Goal: Task Accomplishment & Management: Manage account settings

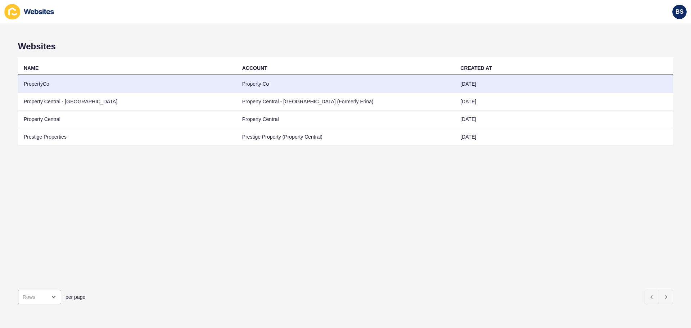
click at [64, 85] on td "PropertyCo" at bounding box center [127, 84] width 218 height 18
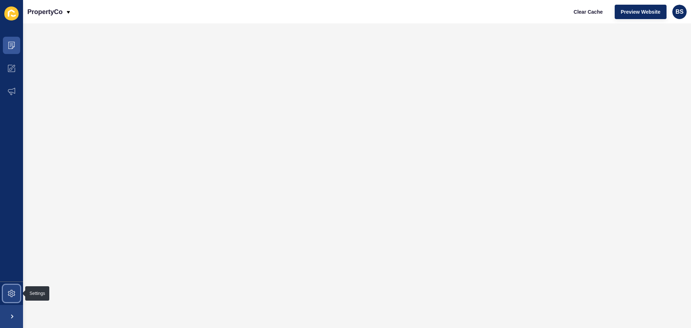
drag, startPoint x: 6, startPoint y: 294, endPoint x: 7, endPoint y: 260, distance: 33.5
click at [6, 293] on span at bounding box center [11, 293] width 23 height 23
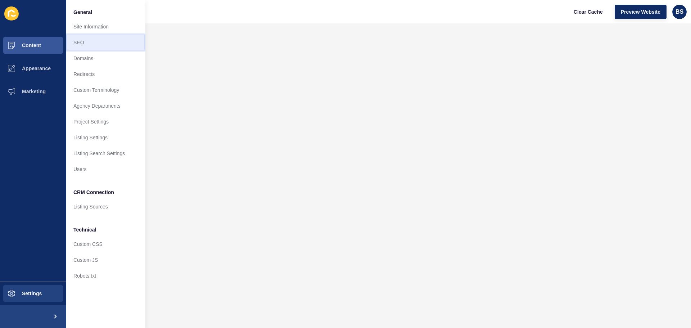
click at [88, 41] on link "SEO" at bounding box center [105, 43] width 79 height 16
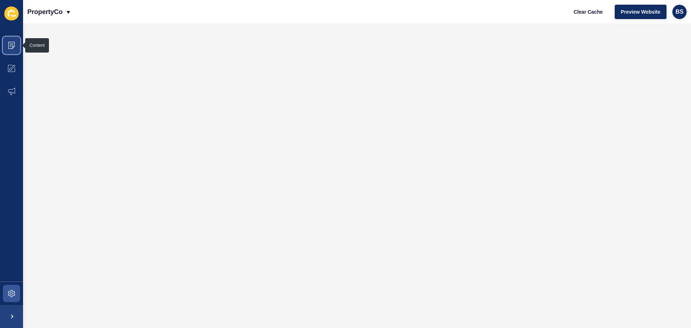
click at [12, 49] on span at bounding box center [11, 45] width 23 height 23
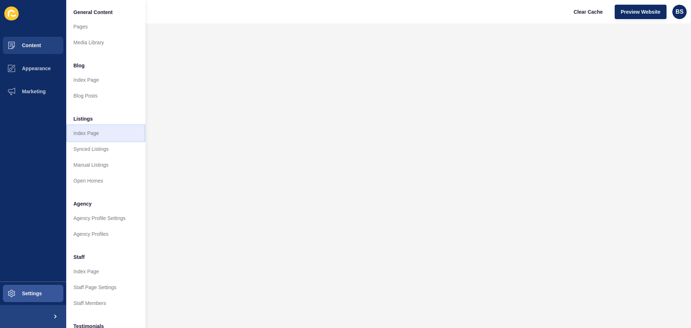
click at [98, 130] on link "Index Page" at bounding box center [105, 133] width 79 height 16
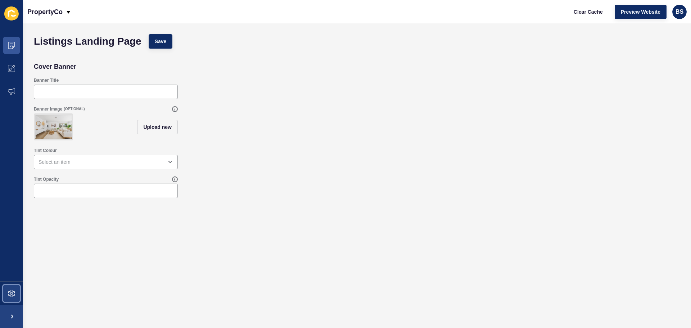
drag, startPoint x: 6, startPoint y: 290, endPoint x: 6, endPoint y: 278, distance: 11.5
click at [6, 289] on span at bounding box center [11, 293] width 23 height 23
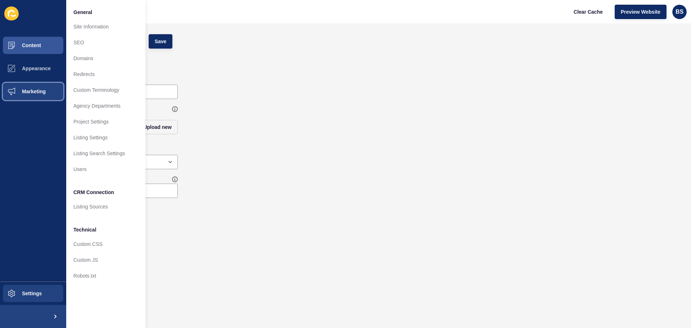
click at [39, 91] on span "Marketing" at bounding box center [22, 92] width 47 height 6
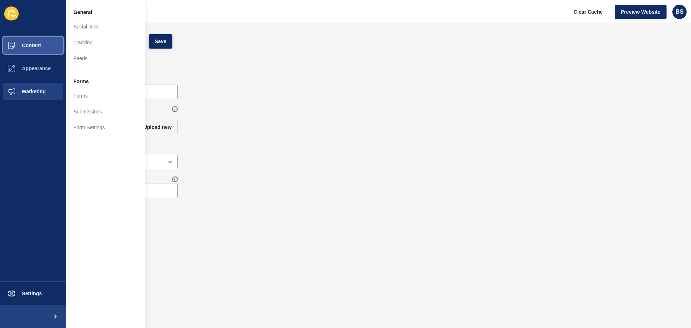
click at [22, 41] on span at bounding box center [11, 45] width 23 height 23
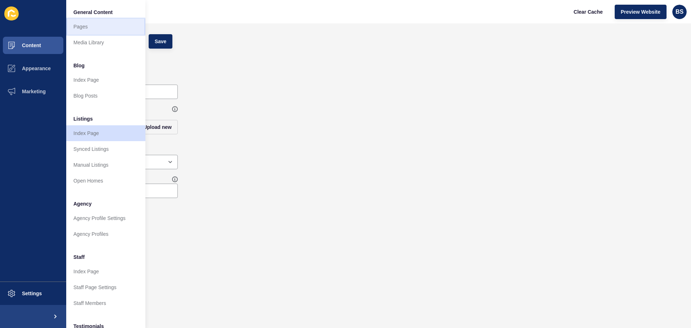
click at [87, 27] on link "Pages" at bounding box center [105, 27] width 79 height 16
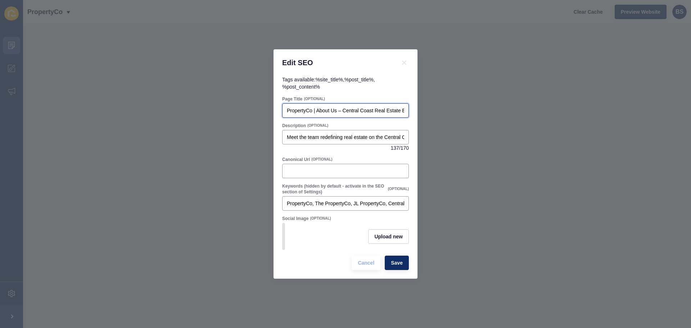
click at [341, 107] on input "PropertyCo | About Us – Central Coast Real Estate Experts" at bounding box center [345, 110] width 117 height 7
type input "PropertyCo | About Us - Central Coast Real Estate Experts"
click at [394, 259] on button "Save" at bounding box center [397, 263] width 24 height 14
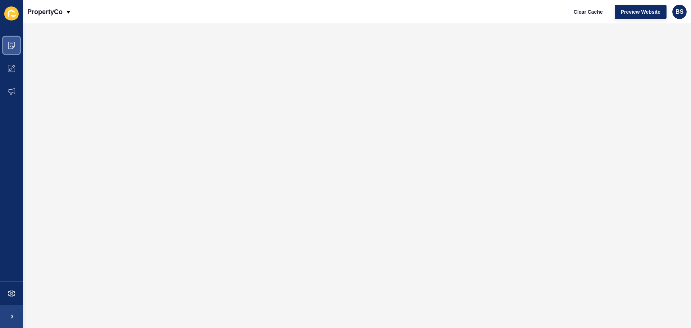
click at [14, 43] on icon at bounding box center [11, 45] width 7 height 7
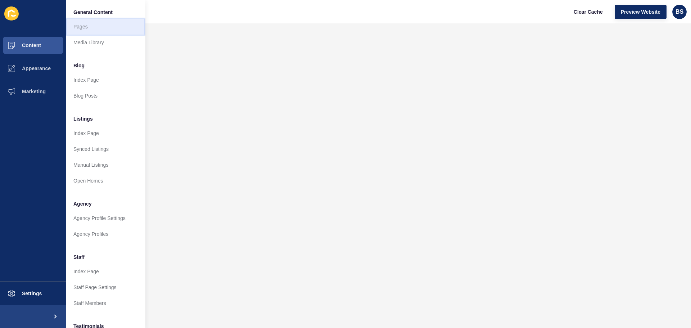
click at [90, 21] on link "Pages" at bounding box center [105, 27] width 79 height 16
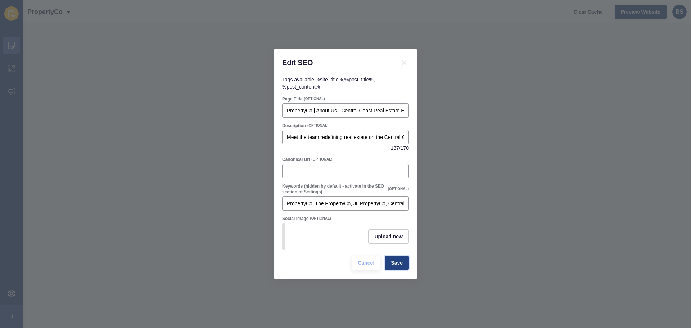
click at [398, 264] on span "Save" at bounding box center [397, 262] width 12 height 7
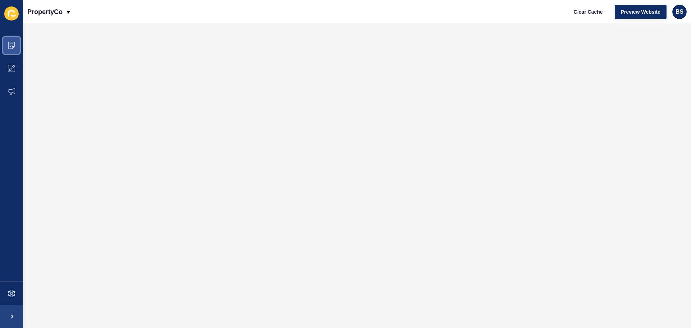
click at [13, 45] on icon at bounding box center [11, 45] width 7 height 7
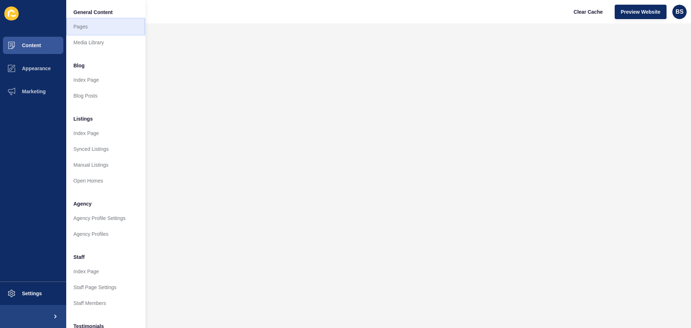
click at [94, 26] on link "Pages" at bounding box center [105, 27] width 79 height 16
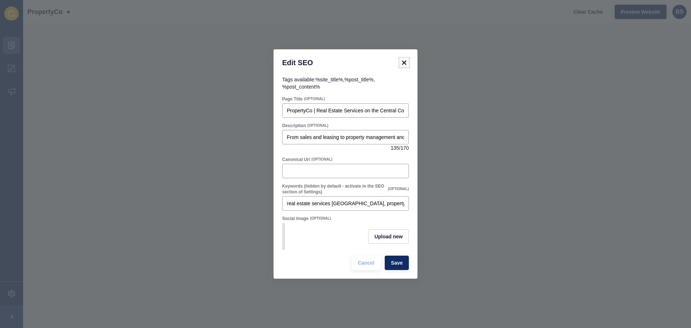
click at [402, 59] on icon at bounding box center [404, 62] width 9 height 9
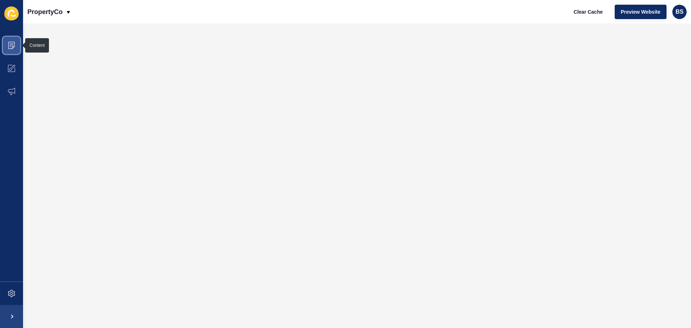
click at [10, 43] on icon at bounding box center [11, 45] width 7 height 7
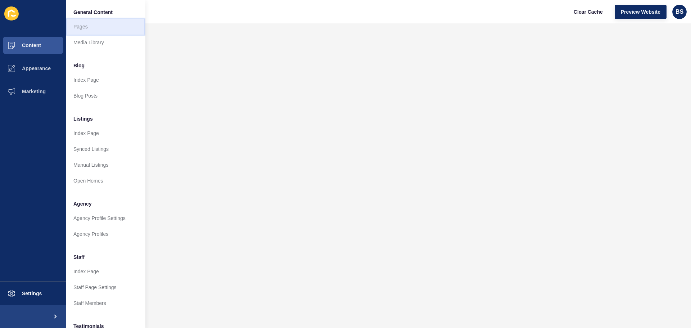
click at [86, 27] on link "Pages" at bounding box center [105, 27] width 79 height 16
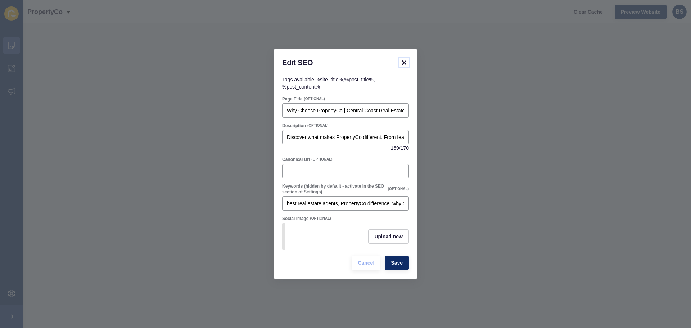
click at [403, 60] on icon at bounding box center [404, 62] width 4 height 4
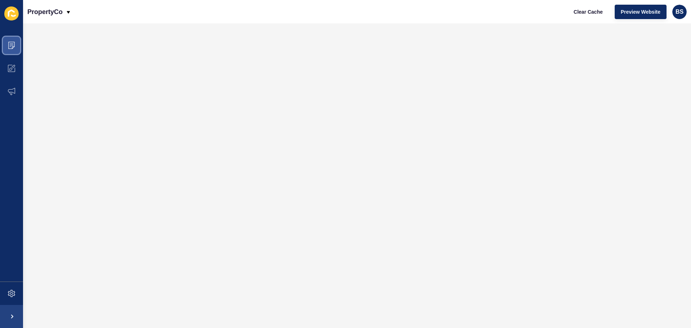
click at [9, 48] on icon at bounding box center [11, 45] width 6 height 7
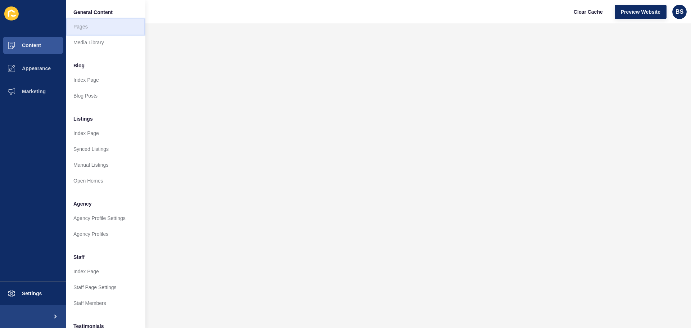
click at [87, 27] on link "Pages" at bounding box center [105, 27] width 79 height 16
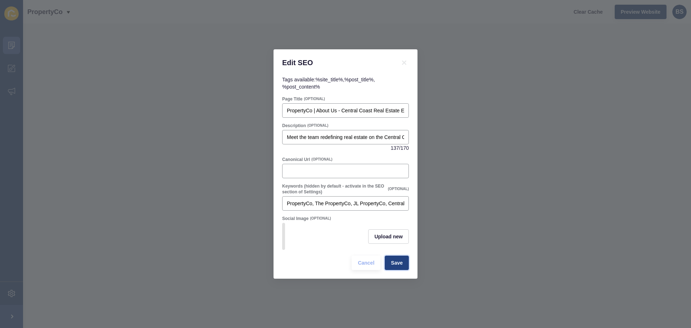
click at [399, 266] on span "Save" at bounding box center [397, 262] width 12 height 7
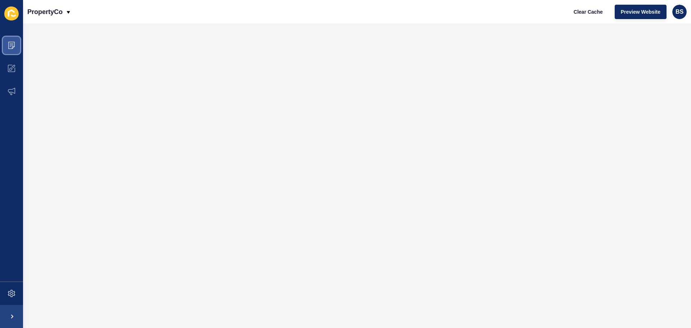
click at [11, 49] on icon at bounding box center [11, 45] width 7 height 7
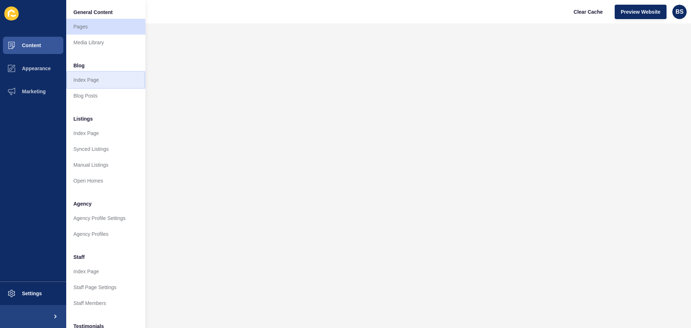
click at [99, 78] on link "Index Page" at bounding box center [105, 80] width 79 height 16
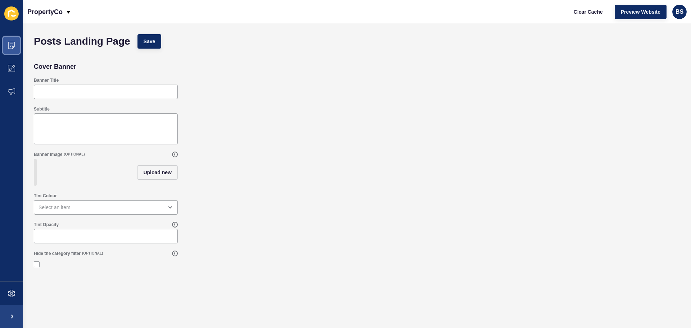
click at [14, 48] on icon at bounding box center [11, 45] width 7 height 7
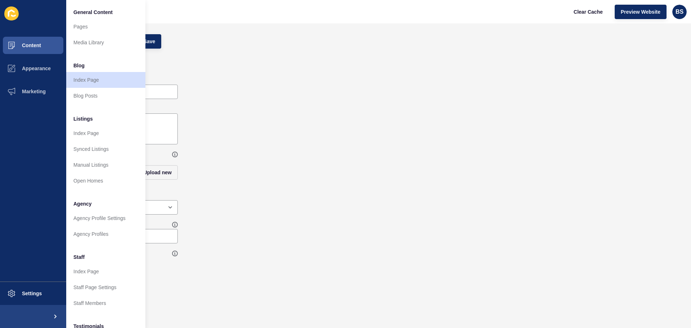
click at [102, 106] on ul "General Content Pages Media Library Blog Index Page Blog Posts Listings Index P…" at bounding box center [105, 210] width 79 height 413
click at [100, 128] on link "Index Page" at bounding box center [105, 133] width 79 height 16
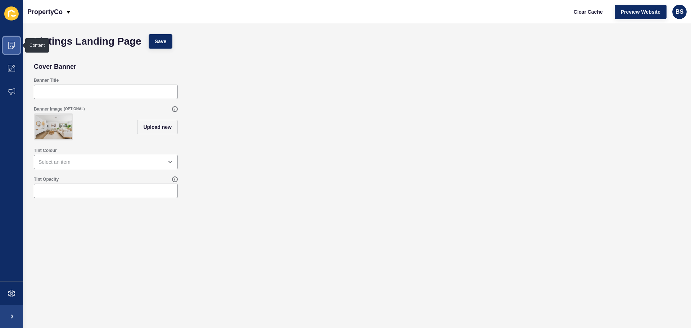
click at [14, 46] on icon at bounding box center [11, 45] width 7 height 7
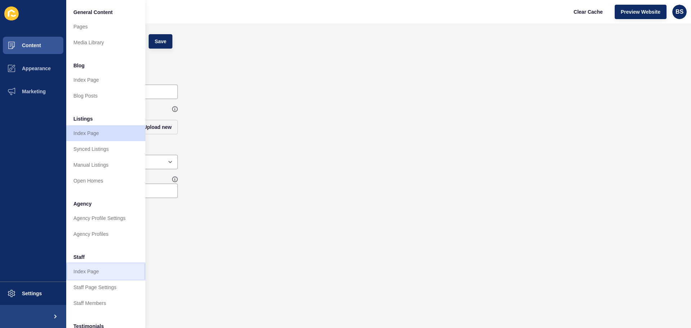
click at [91, 264] on link "Index Page" at bounding box center [105, 271] width 79 height 16
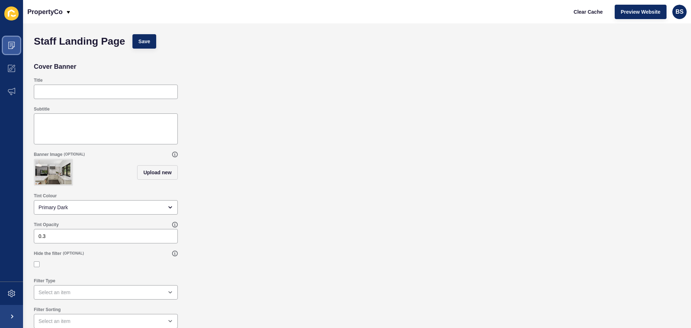
click at [8, 48] on icon at bounding box center [11, 45] width 7 height 7
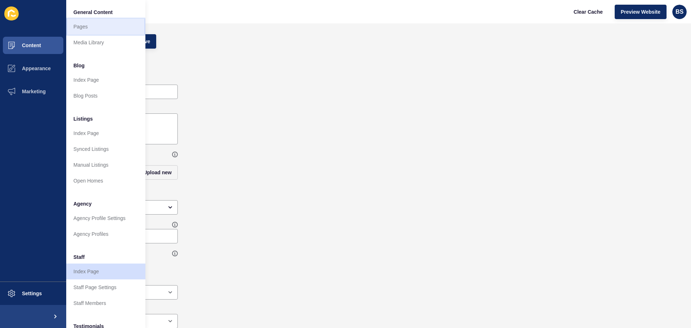
click at [90, 27] on link "Pages" at bounding box center [105, 27] width 79 height 16
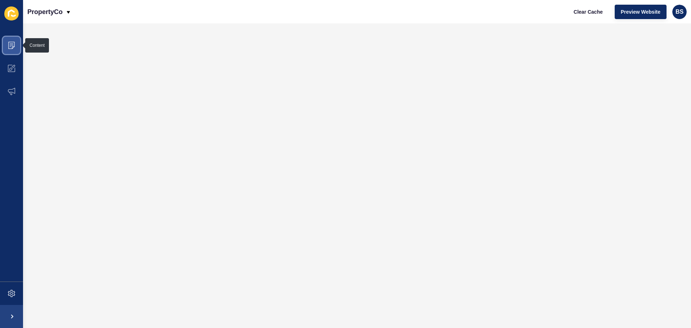
click at [18, 49] on span at bounding box center [11, 45] width 23 height 23
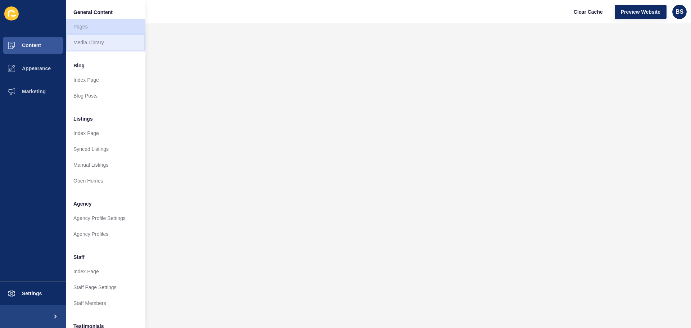
click at [112, 42] on link "Media Library" at bounding box center [105, 43] width 79 height 16
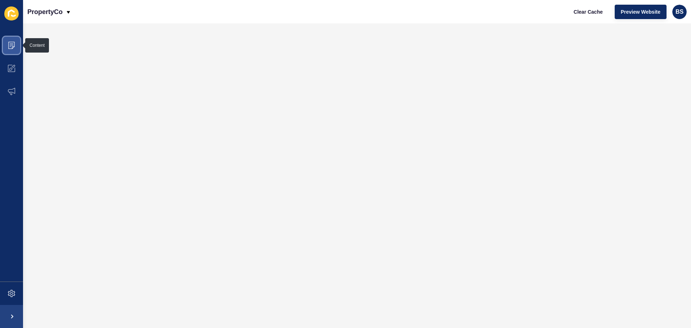
click at [16, 45] on span at bounding box center [11, 45] width 23 height 23
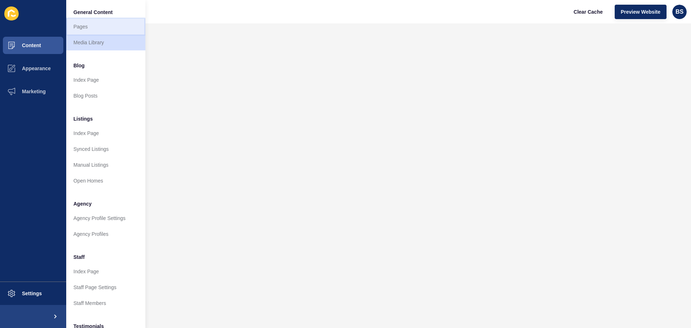
click at [108, 31] on link "Pages" at bounding box center [105, 27] width 79 height 16
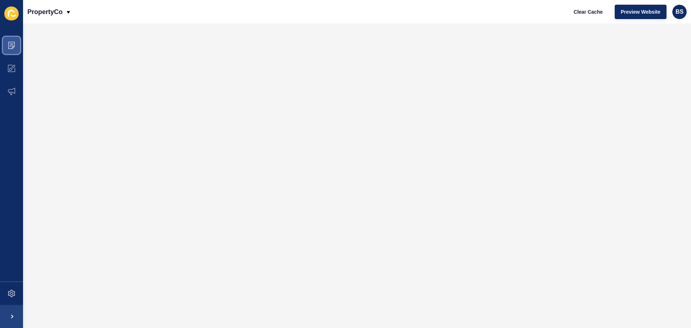
click at [14, 50] on span at bounding box center [11, 45] width 23 height 23
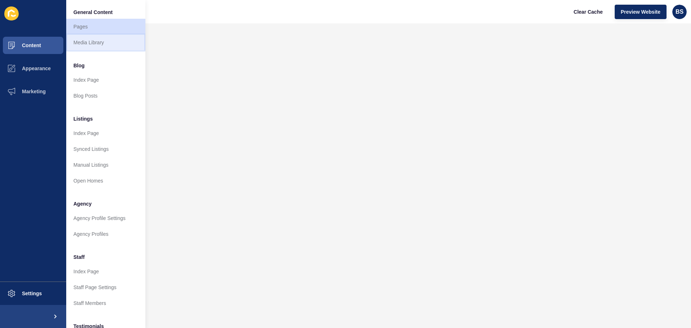
click at [85, 42] on link "Media Library" at bounding box center [105, 43] width 79 height 16
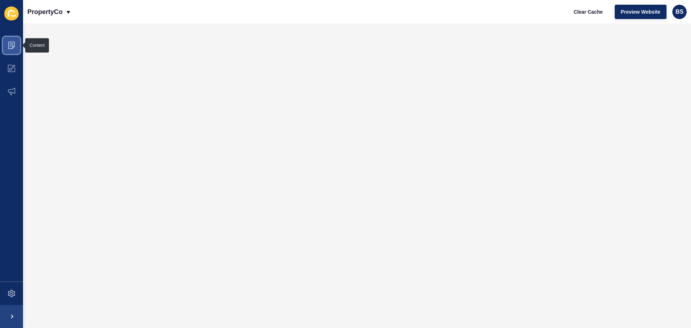
click at [18, 42] on span at bounding box center [11, 45] width 23 height 23
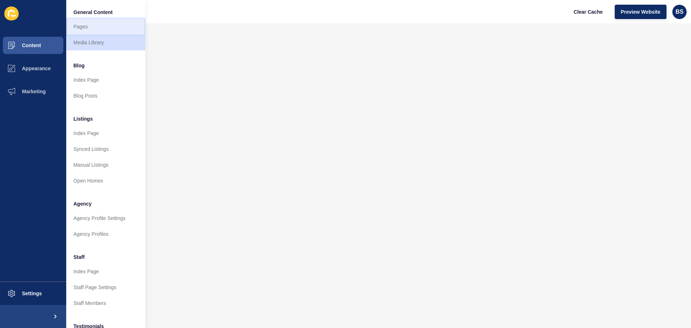
click at [88, 28] on link "Pages" at bounding box center [105, 27] width 79 height 16
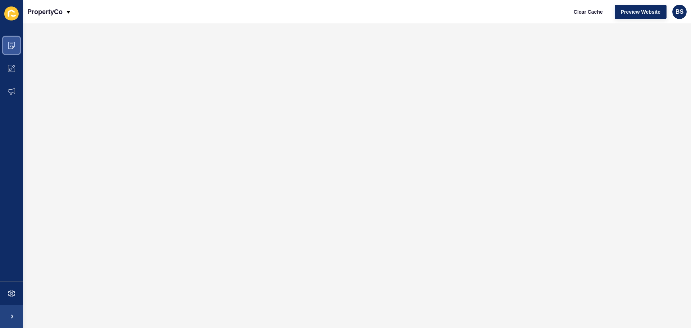
click at [14, 47] on icon at bounding box center [11, 45] width 7 height 7
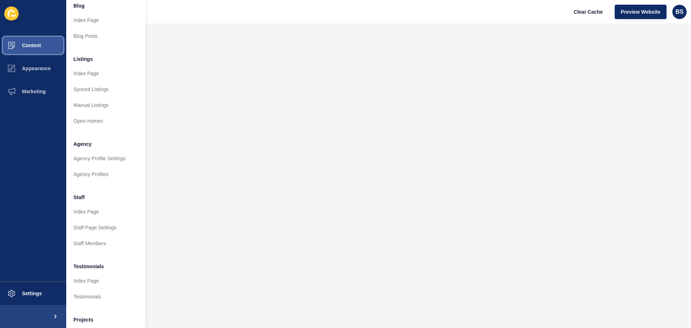
scroll to position [72, 0]
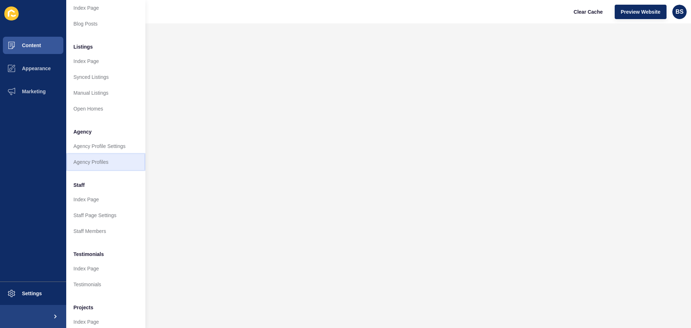
click at [102, 162] on link "Agency Profiles" at bounding box center [105, 162] width 79 height 16
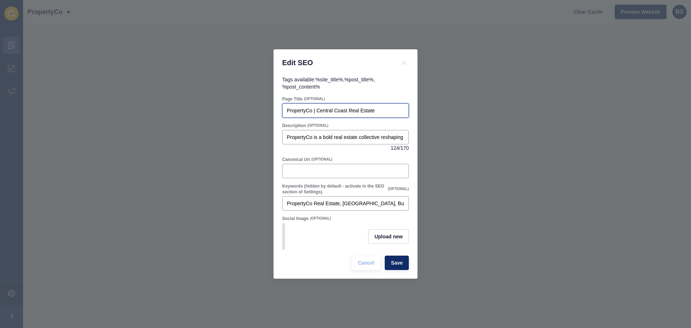
click at [354, 107] on input "PropertyCo | Central Coast Real Estate" at bounding box center [345, 110] width 117 height 7
click at [386, 107] on input "PropertyCo | Central Coast Real Estate" at bounding box center [345, 110] width 117 height 7
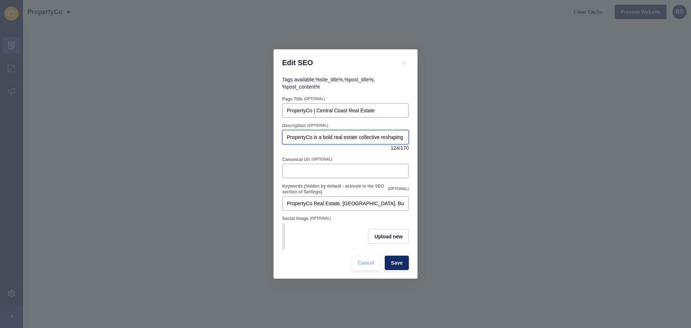
click at [325, 134] on input "PropertyCo is a bold real estate collective reshaping the future of property. D…" at bounding box center [345, 137] width 117 height 7
click at [368, 103] on div "PropertyCo | Central Coast Real Estate" at bounding box center [345, 110] width 127 height 14
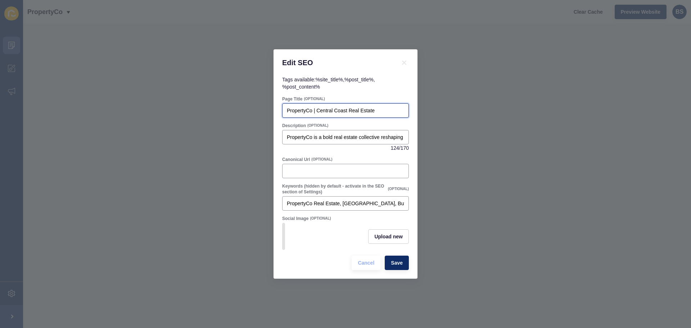
click at [332, 107] on input "PropertyCo | Central Coast Real Estate" at bounding box center [345, 110] width 117 height 7
click at [393, 263] on span "Save" at bounding box center [397, 262] width 12 height 7
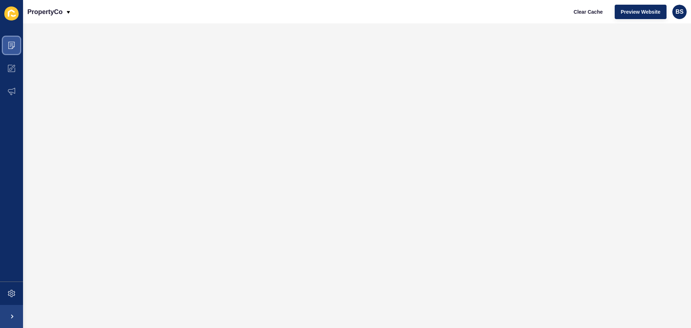
click at [10, 44] on icon at bounding box center [12, 44] width 4 height 0
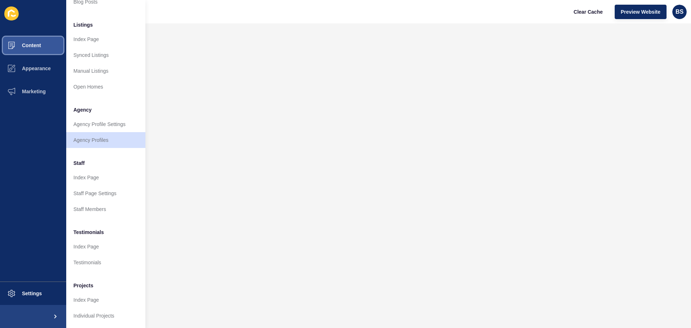
scroll to position [99, 0]
click at [105, 124] on link "Agency Profile Settings" at bounding box center [105, 124] width 79 height 16
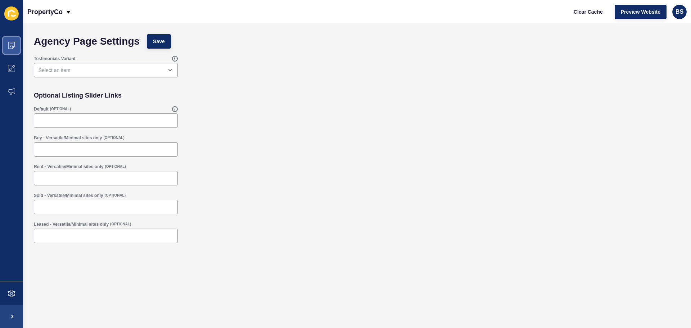
click at [10, 43] on icon at bounding box center [11, 45] width 7 height 7
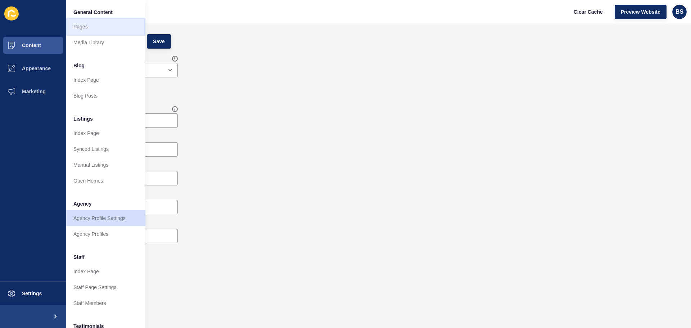
click at [93, 27] on link "Pages" at bounding box center [105, 27] width 79 height 16
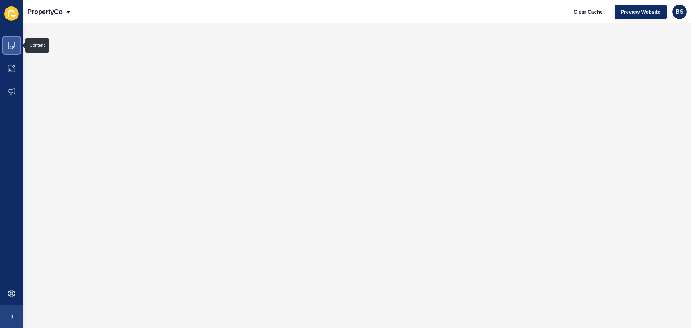
click at [9, 47] on icon at bounding box center [11, 45] width 7 height 7
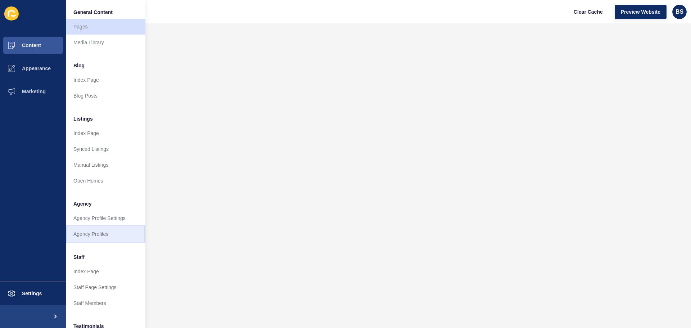
click at [98, 234] on link "Agency Profiles" at bounding box center [105, 234] width 79 height 16
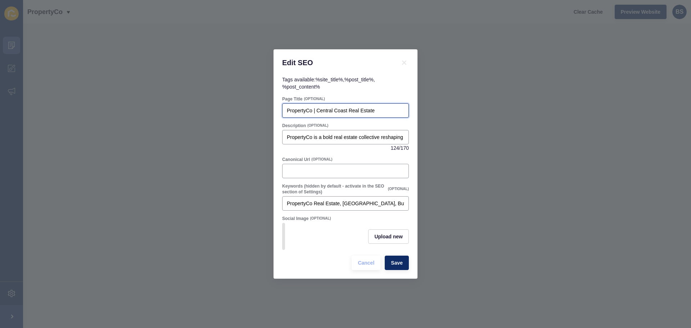
click at [327, 107] on input "PropertyCo | Central Coast Real Estate" at bounding box center [345, 110] width 117 height 7
click at [338, 108] on input "PropertyCo | Central Coast Real Estate" at bounding box center [345, 110] width 117 height 7
click at [366, 107] on input "PropertyCo | Central Coast Real Estate" at bounding box center [345, 110] width 117 height 7
click at [377, 107] on input "PropertyCo | Central Coast Real Estate" at bounding box center [345, 110] width 117 height 7
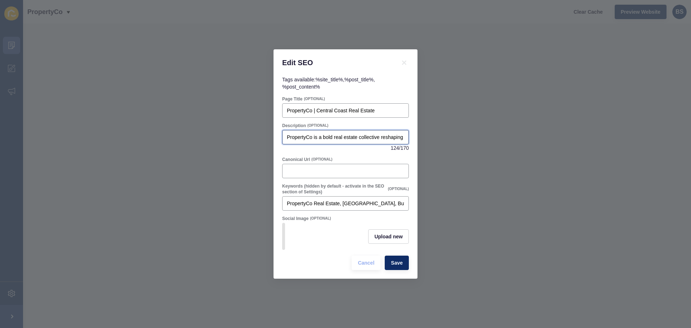
click at [320, 134] on input "PropertyCo is a bold real estate collective reshaping the future of property. D…" at bounding box center [345, 137] width 117 height 7
click at [405, 268] on button "Save" at bounding box center [397, 263] width 24 height 14
